Goal: Navigation & Orientation: Understand site structure

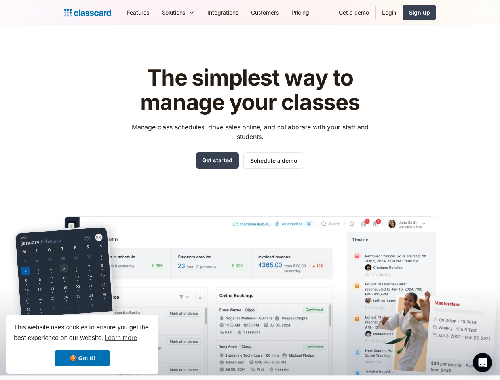
click at [250, 190] on div "The simplest way to manage your classes Manage class schedules, drive sales onl…" at bounding box center [250, 214] width 372 height 322
click at [82, 344] on div "This website uses cookies to ensure you get the best experience on our website.…" at bounding box center [82, 344] width 152 height 59
click at [278, 12] on nav "Features Resources Blog The latest industry news, updates and info. Customer st…" at bounding box center [278, 13] width 315 height 18
click at [156, 12] on div "Solutions Sports academy Swim school Dance studio Gymnastics Music school Marti…" at bounding box center [179, 13] width 46 height 18
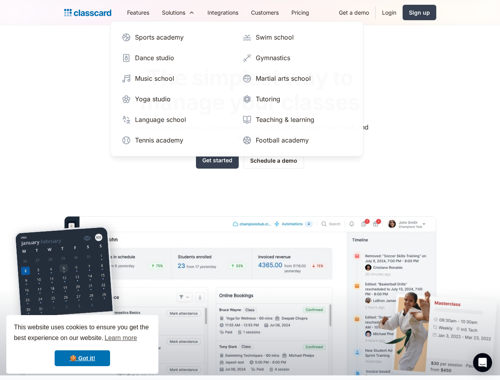
click at [482, 363] on icon "Open Intercom Messenger" at bounding box center [483, 362] width 8 height 9
